Goal: Task Accomplishment & Management: Manage account settings

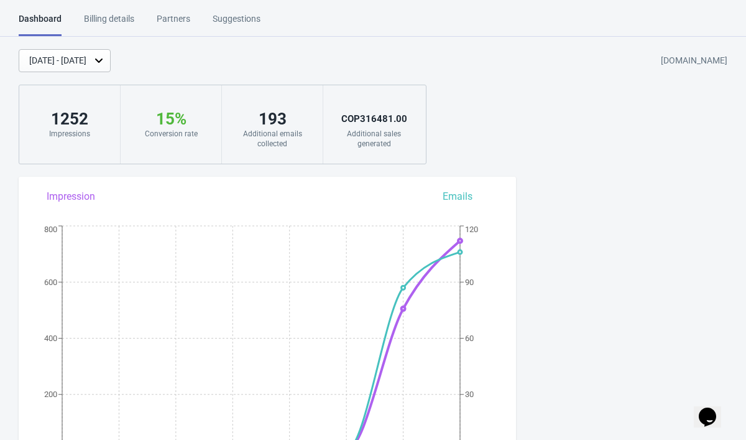
click at [86, 54] on div "[DATE] - [DATE]" at bounding box center [57, 60] width 57 height 13
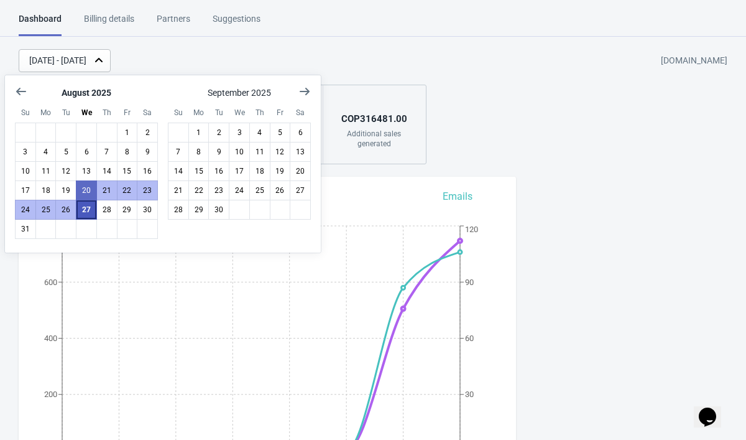
click at [87, 213] on button "27" at bounding box center [86, 210] width 21 height 20
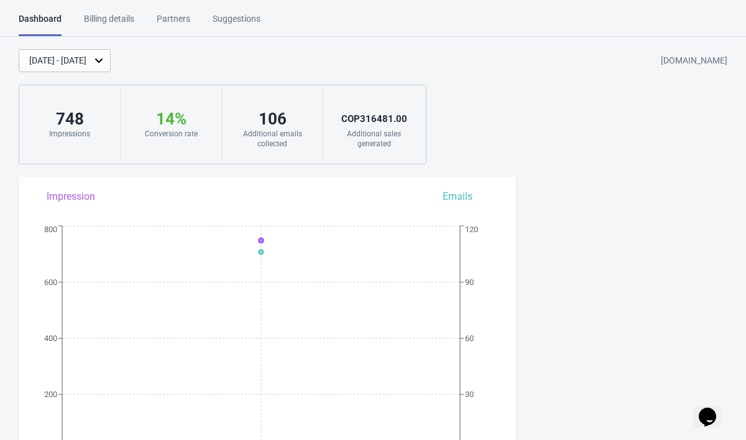
click at [86, 63] on div "[DATE] - [DATE]" at bounding box center [57, 60] width 57 height 13
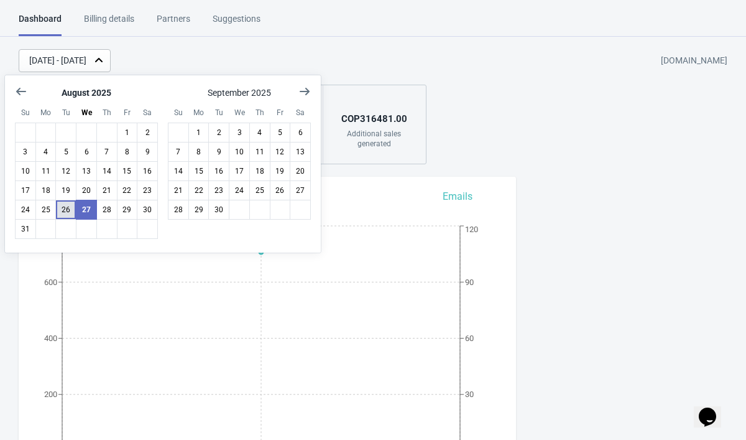
click at [70, 207] on button "26" at bounding box center [65, 210] width 21 height 20
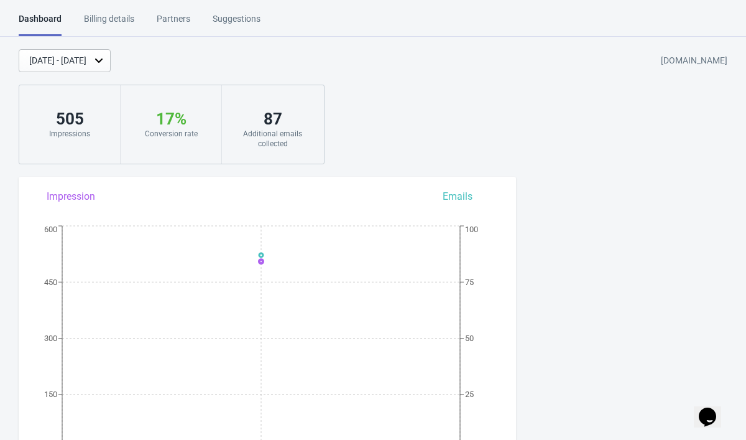
click at [111, 68] on div "[DATE] - [DATE]" at bounding box center [65, 60] width 92 height 23
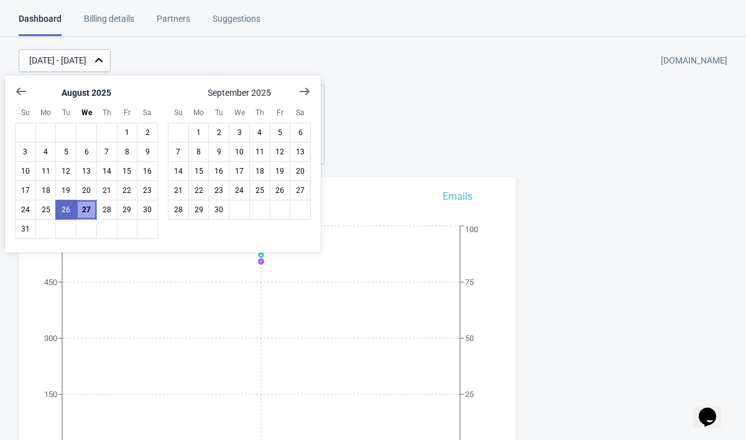
click at [90, 213] on button "27" at bounding box center [86, 210] width 21 height 20
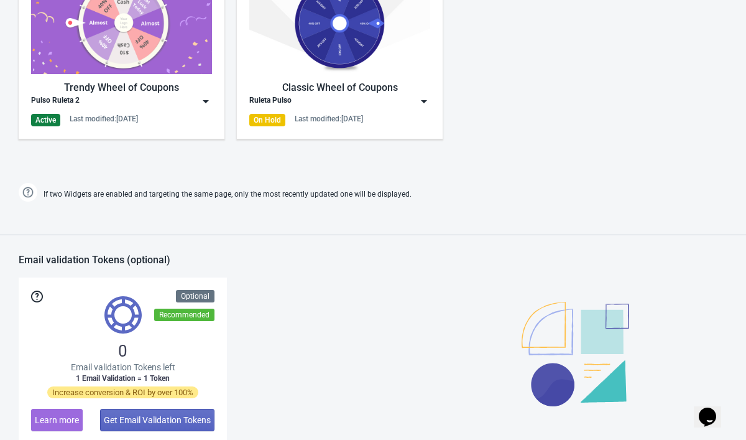
scroll to position [677, 0]
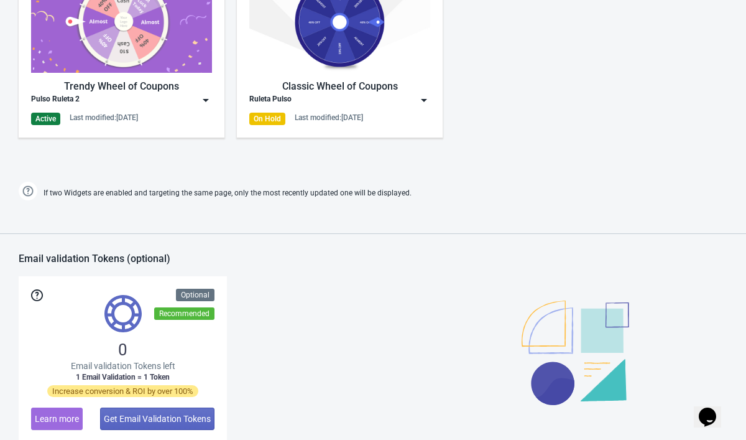
click at [208, 99] on img at bounding box center [206, 100] width 12 height 12
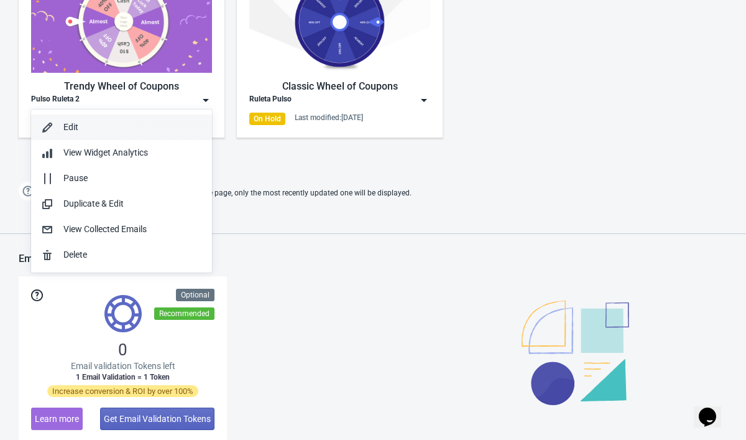
click at [154, 137] on button "Edit" at bounding box center [121, 127] width 181 height 26
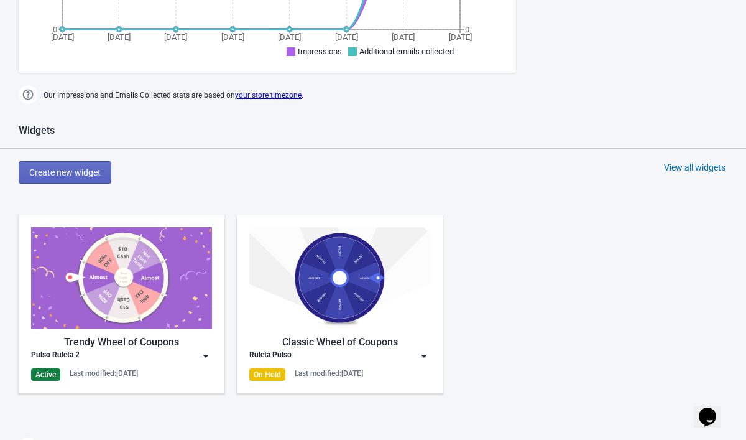
scroll to position [426, 0]
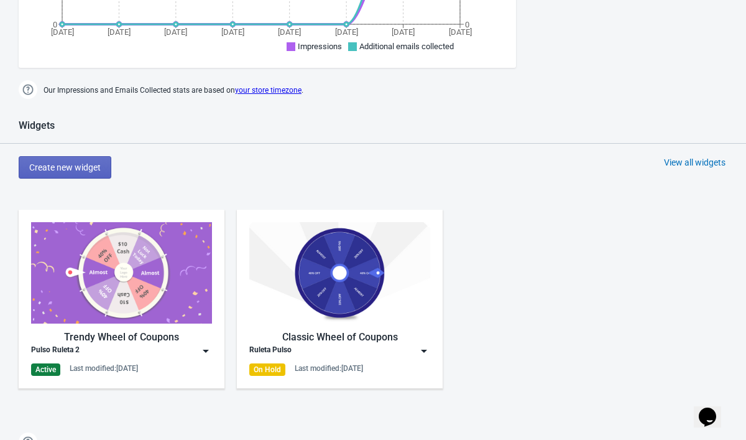
click at [211, 351] on img at bounding box center [206, 351] width 12 height 12
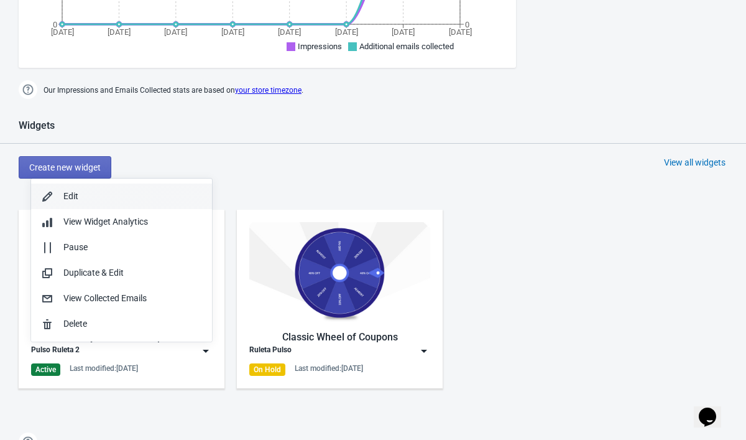
click at [153, 192] on div "Edit" at bounding box center [132, 196] width 139 height 13
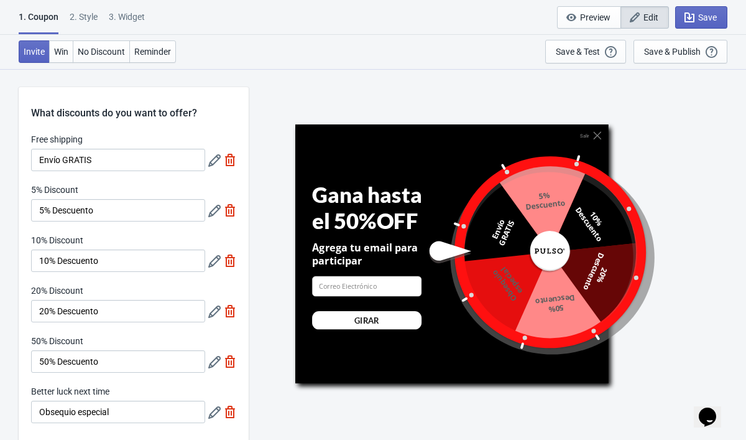
click at [209, 213] on icon at bounding box center [214, 211] width 12 height 12
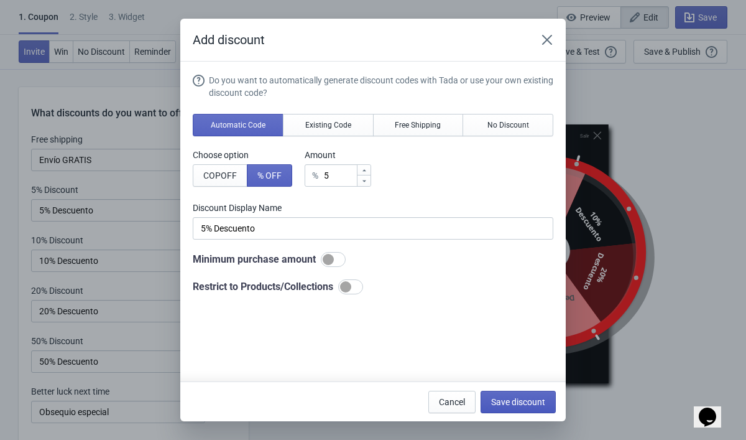
click at [513, 405] on span "Save discount" at bounding box center [518, 402] width 54 height 10
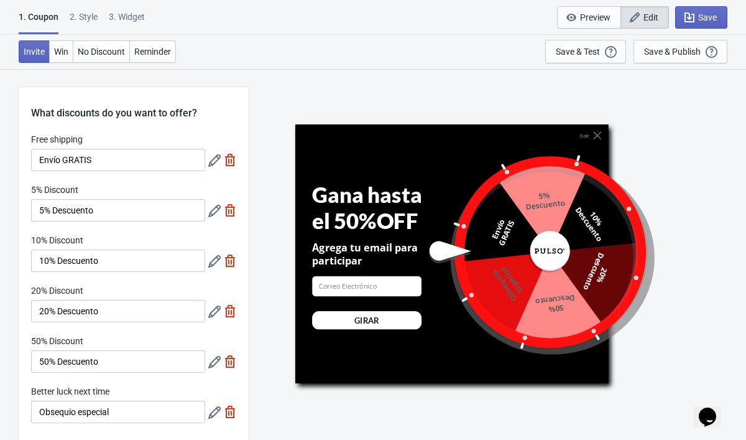
click at [209, 266] on icon at bounding box center [214, 261] width 12 height 12
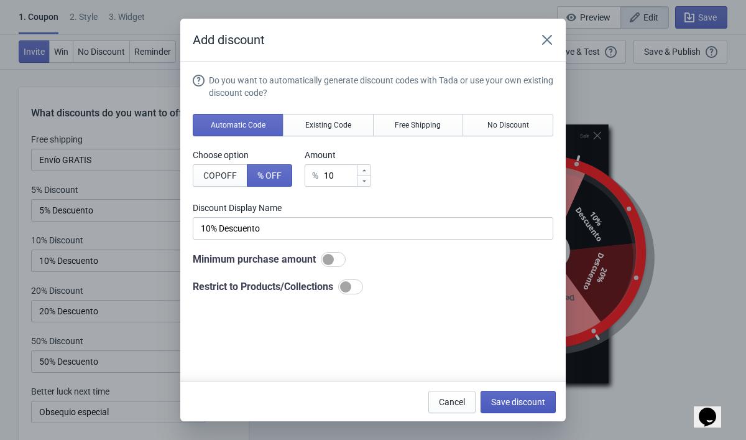
click at [498, 411] on button "Save discount" at bounding box center [518, 402] width 75 height 22
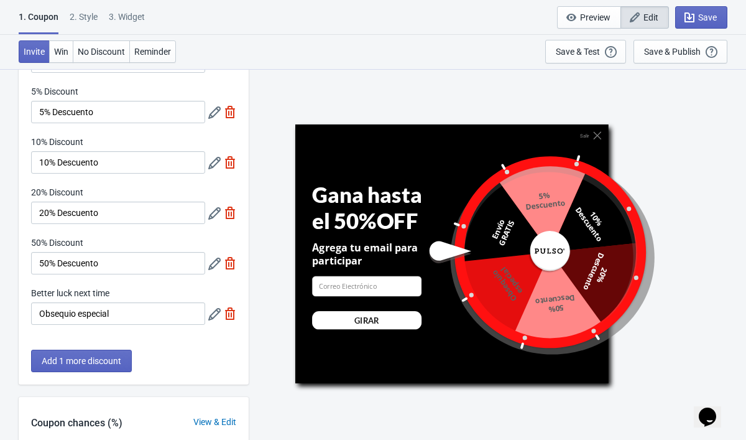
scroll to position [105, 0]
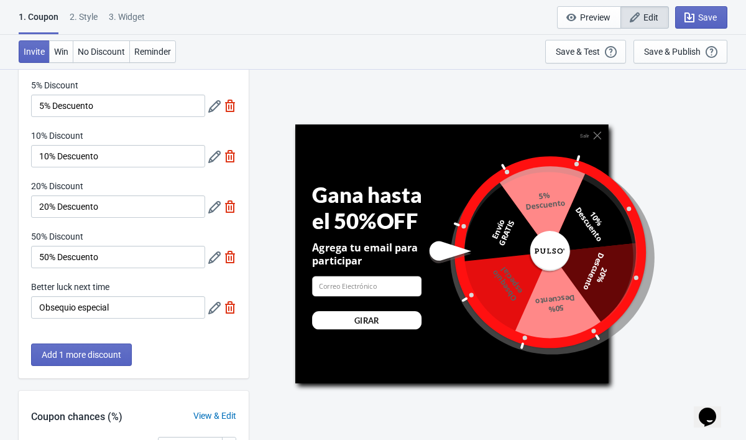
click at [214, 211] on icon at bounding box center [214, 207] width 12 height 12
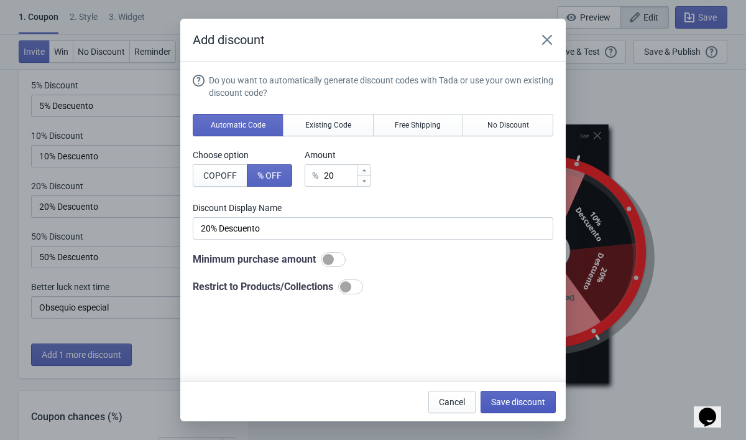
click at [504, 406] on span "Save discount" at bounding box center [518, 402] width 54 height 10
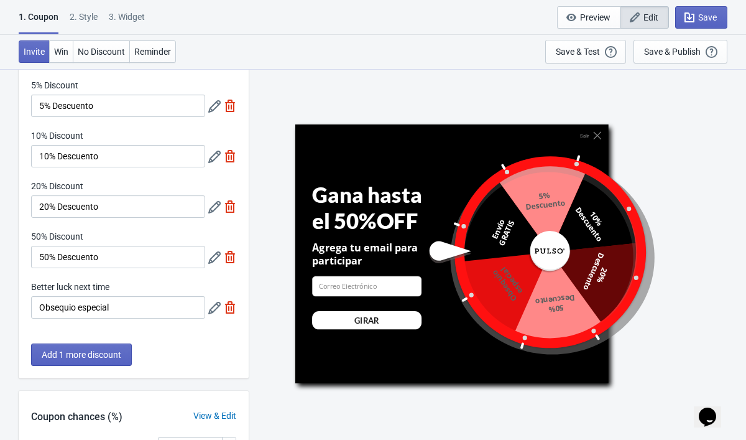
click at [211, 261] on icon at bounding box center [214, 257] width 12 height 12
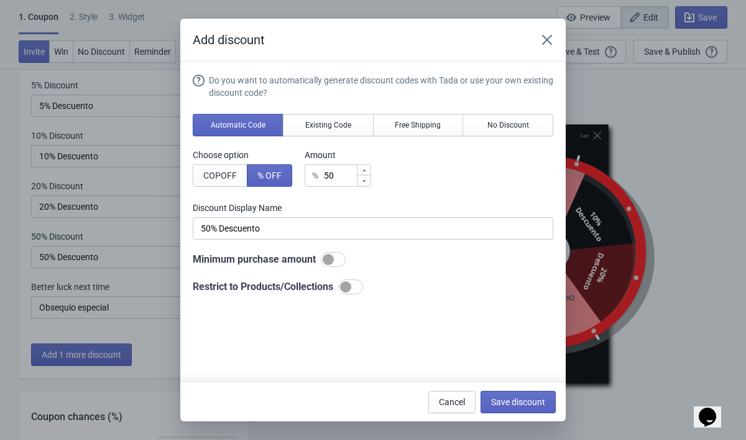
scroll to position [0, 0]
click at [498, 419] on div "Cancel Save discount" at bounding box center [373, 401] width 386 height 40
click at [504, 393] on button "Save discount" at bounding box center [518, 402] width 75 height 22
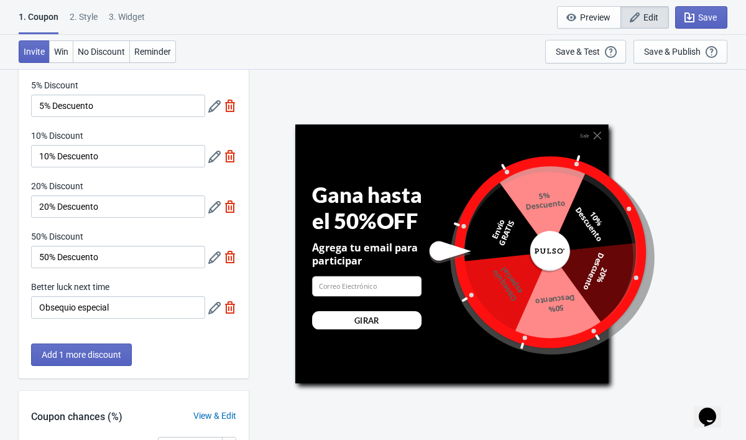
click at [211, 311] on icon at bounding box center [214, 308] width 12 height 12
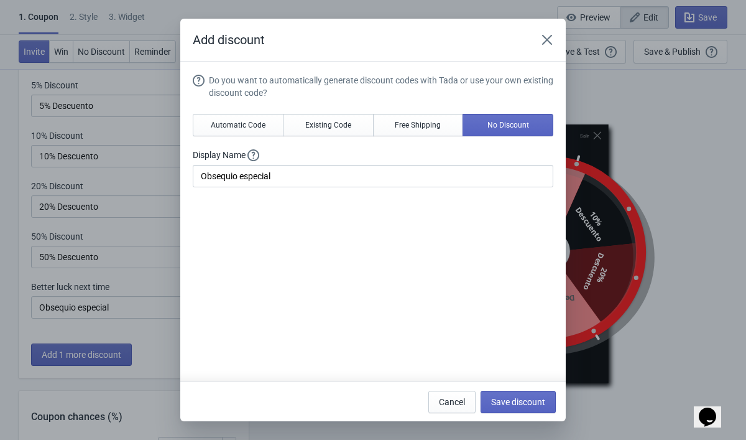
scroll to position [0, 0]
click at [549, 39] on icon "Close" at bounding box center [547, 40] width 10 height 10
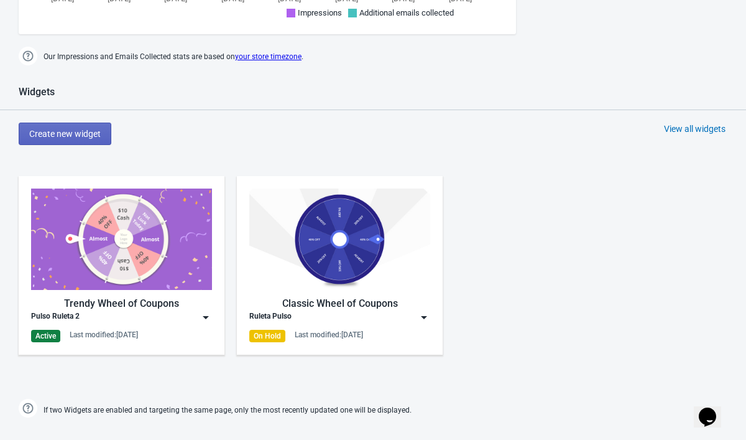
scroll to position [462, 0]
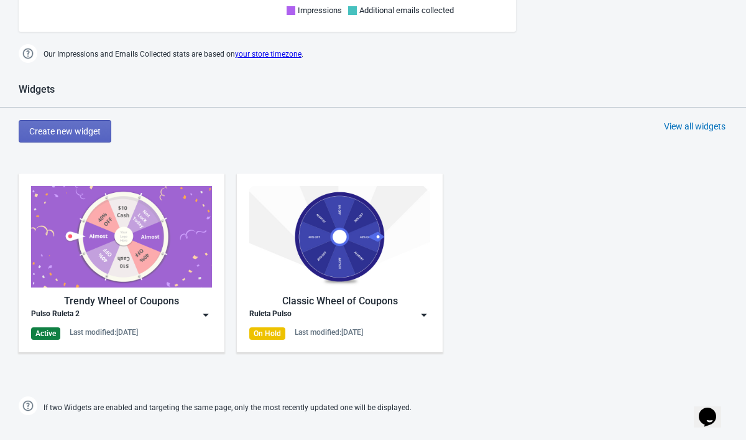
click at [205, 309] on img at bounding box center [206, 315] width 12 height 12
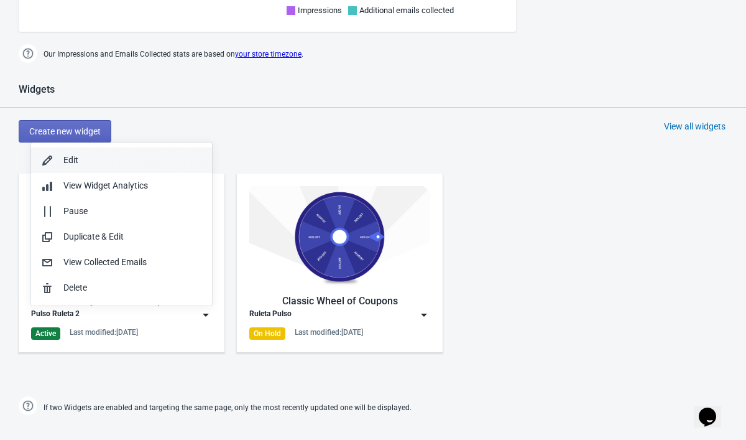
click at [145, 166] on div "Edit" at bounding box center [132, 160] width 139 height 13
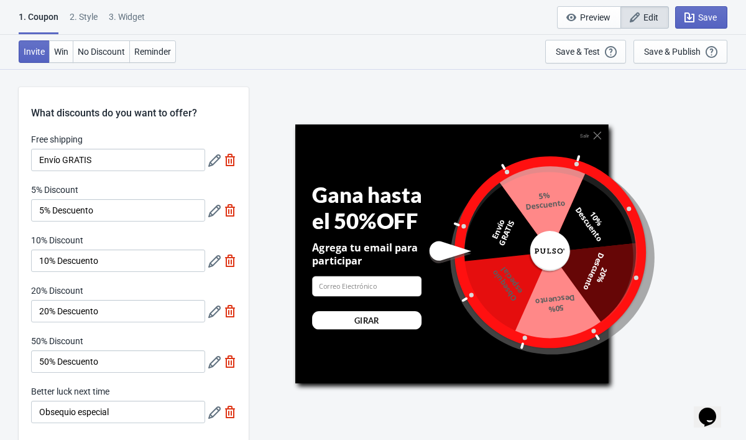
click at [210, 164] on icon at bounding box center [214, 160] width 12 height 12
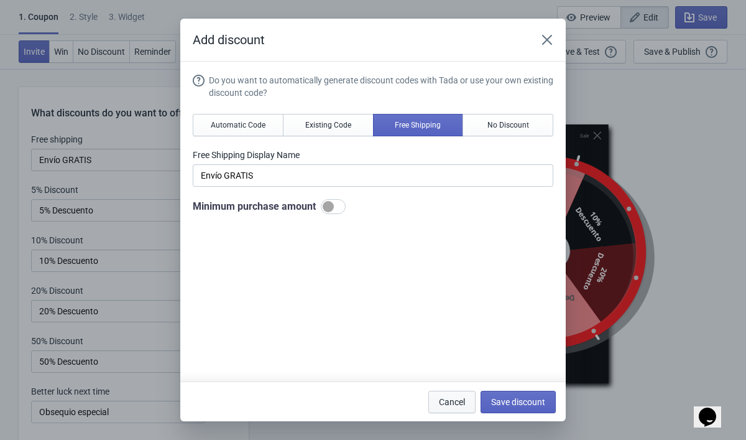
click at [450, 399] on span "Cancel" at bounding box center [452, 402] width 26 height 10
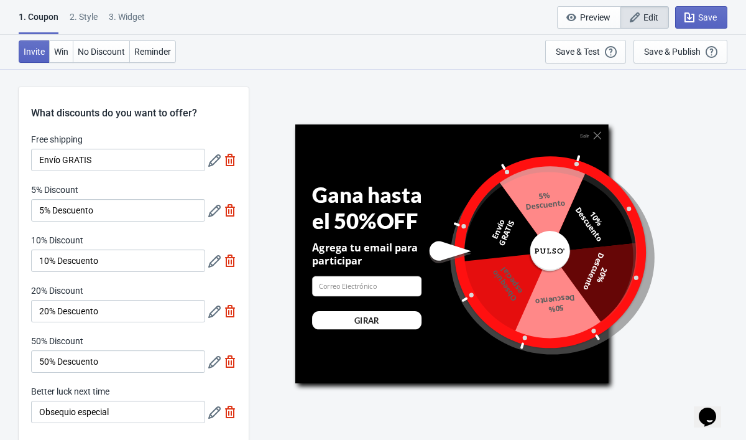
click at [219, 211] on icon at bounding box center [214, 211] width 12 height 12
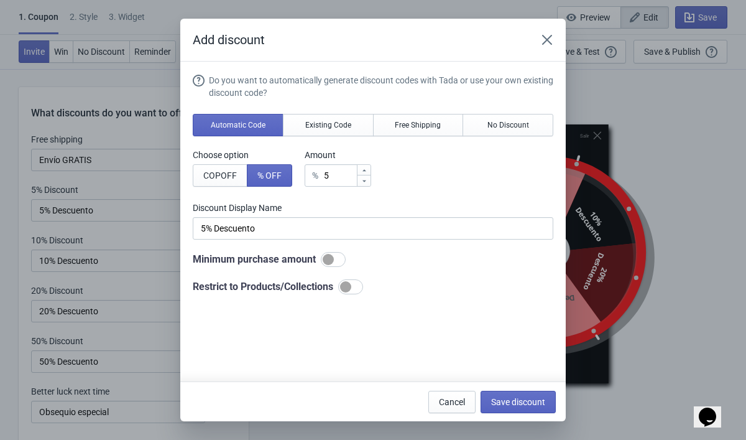
click at [351, 288] on div at bounding box center [345, 286] width 11 height 11
checkbox input "true"
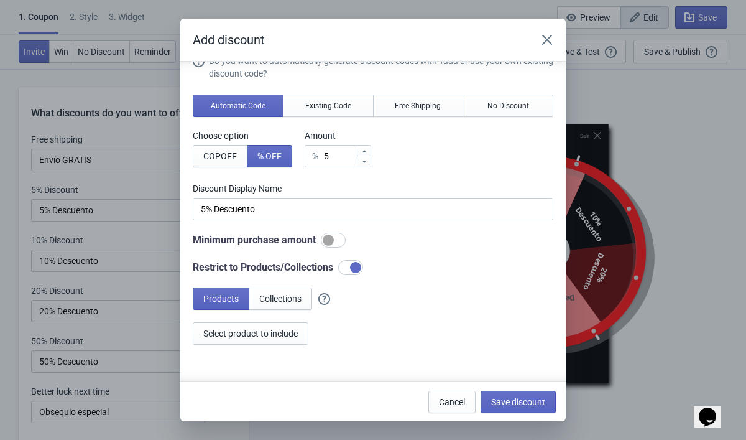
scroll to position [21, 0]
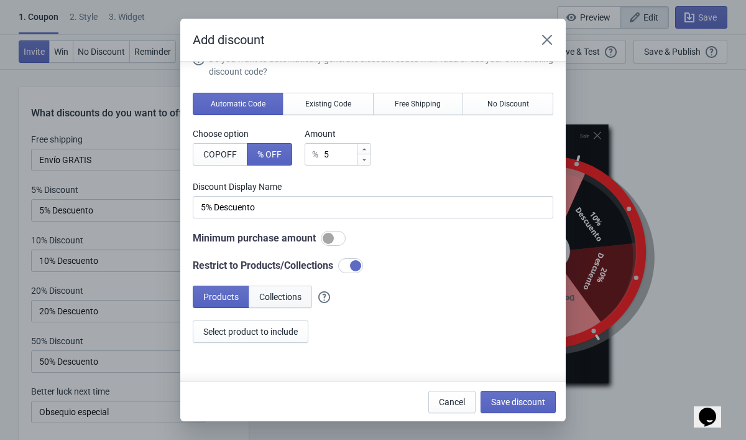
click at [282, 295] on span "Collections" at bounding box center [280, 297] width 42 height 10
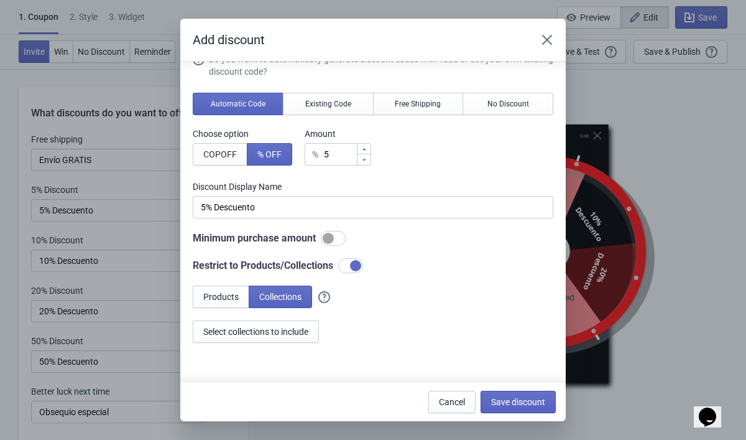
scroll to position [62, 0]
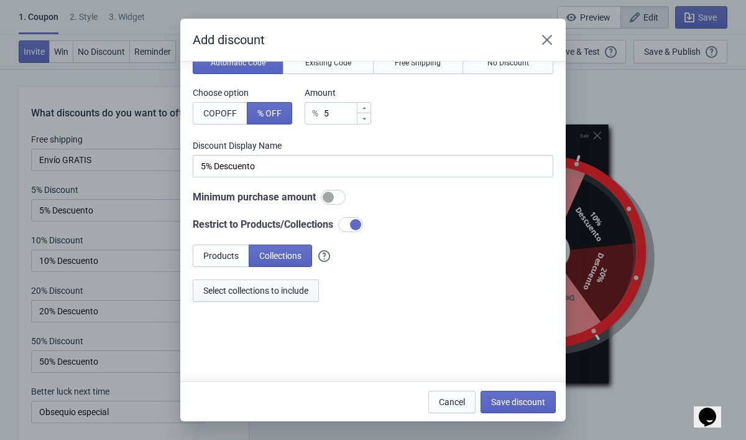
click at [284, 292] on span "Select collections to include" at bounding box center [255, 291] width 105 height 10
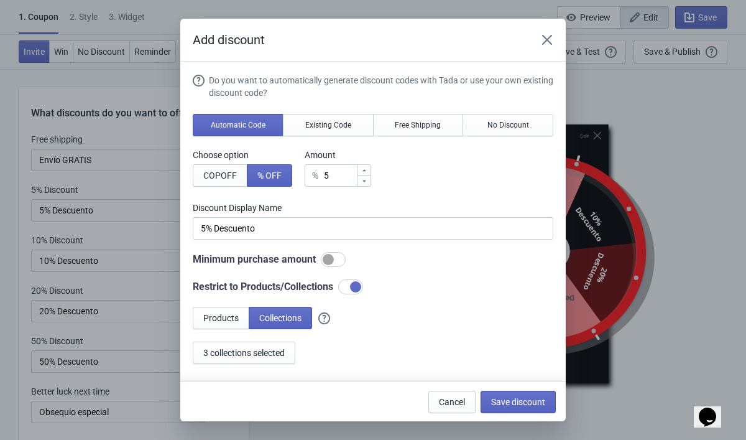
scroll to position [0, 0]
click at [326, 126] on span "Existing Code" at bounding box center [328, 125] width 46 height 10
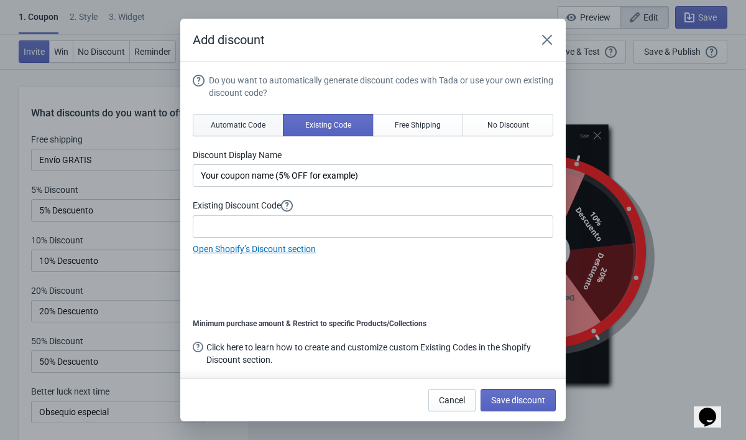
click at [250, 131] on button "Automatic Code" at bounding box center [238, 125] width 91 height 22
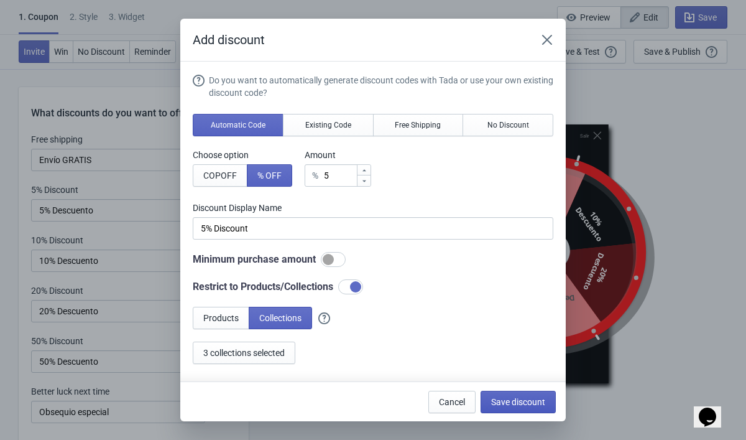
click at [514, 402] on span "Save discount" at bounding box center [518, 402] width 54 height 10
type input "5% Discount"
